Goal: Transaction & Acquisition: Purchase product/service

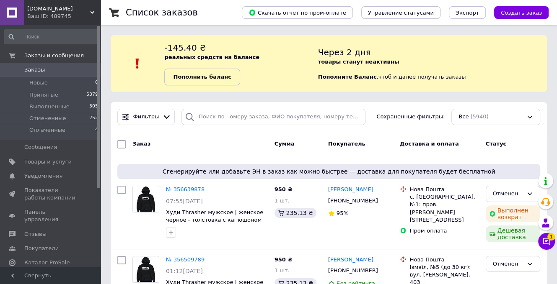
click at [206, 79] on b "Пополнить баланс" at bounding box center [202, 77] width 58 height 6
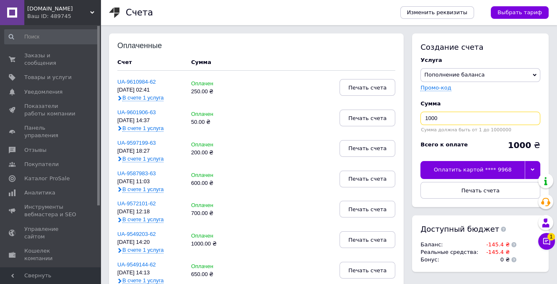
click at [446, 122] on input "1000" at bounding box center [480, 118] width 120 height 13
type input "1"
type input "200"
click at [498, 172] on div "Оплатить картой **** 9968" at bounding box center [472, 170] width 104 height 18
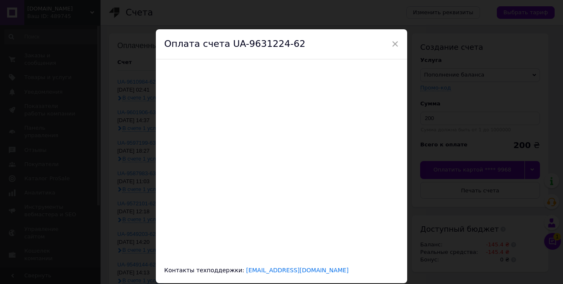
click at [521, 263] on div "× Оплата счета UA-9631224-62 Контакты техподдержки: [EMAIL_ADDRESS][DOMAIN_NAME]" at bounding box center [281, 142] width 563 height 284
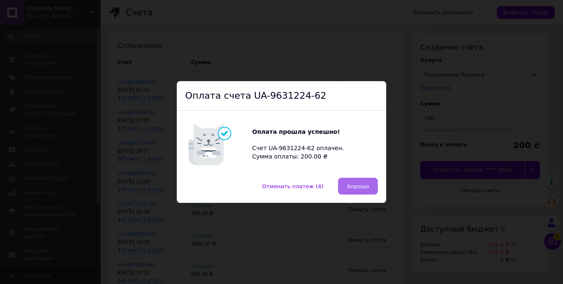
click at [366, 186] on span "Хорошо" at bounding box center [358, 186] width 22 height 6
